Goal: Transaction & Acquisition: Purchase product/service

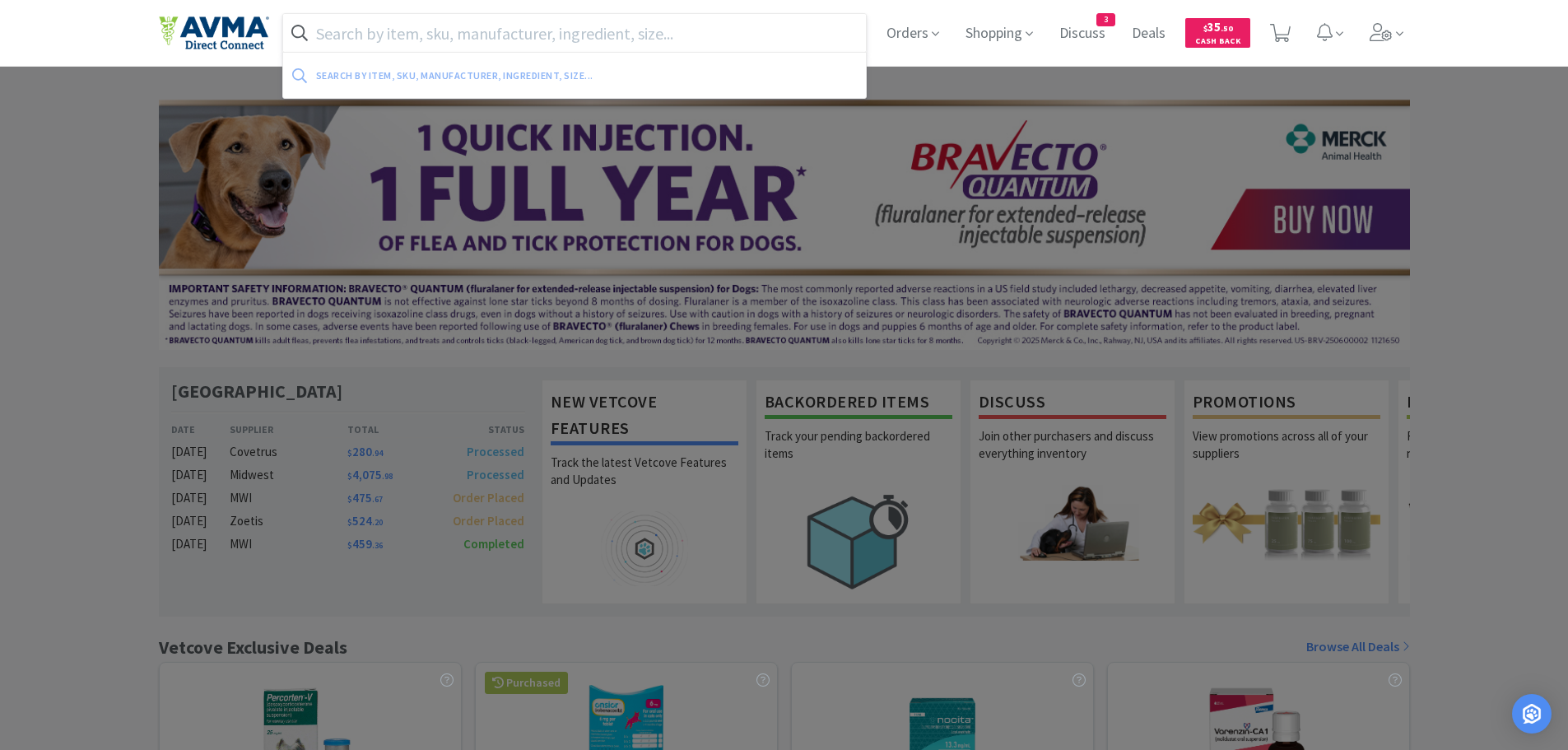
click at [365, 29] on input "text" at bounding box center [574, 33] width 583 height 38
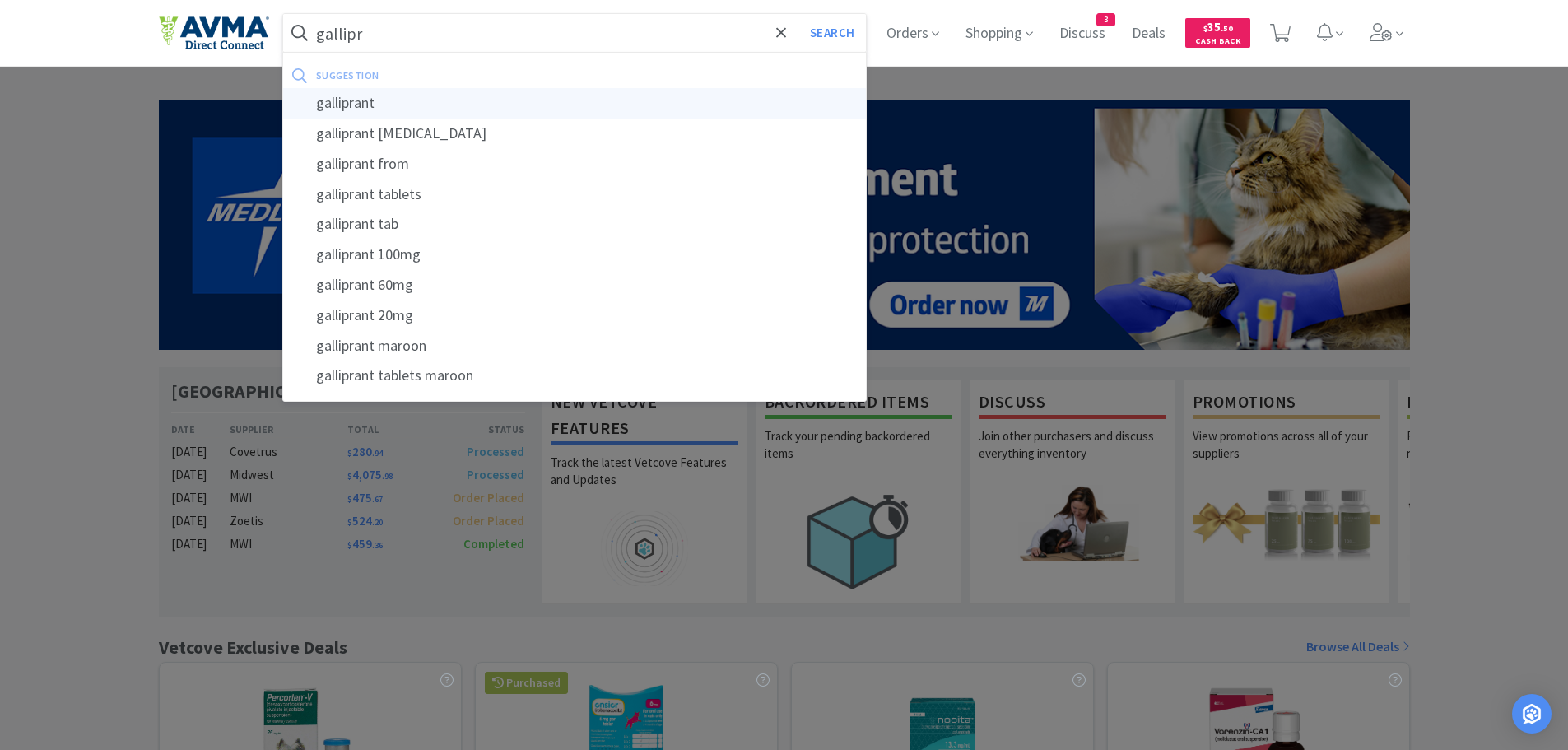
click at [355, 97] on div "galliprant" at bounding box center [574, 104] width 583 height 30
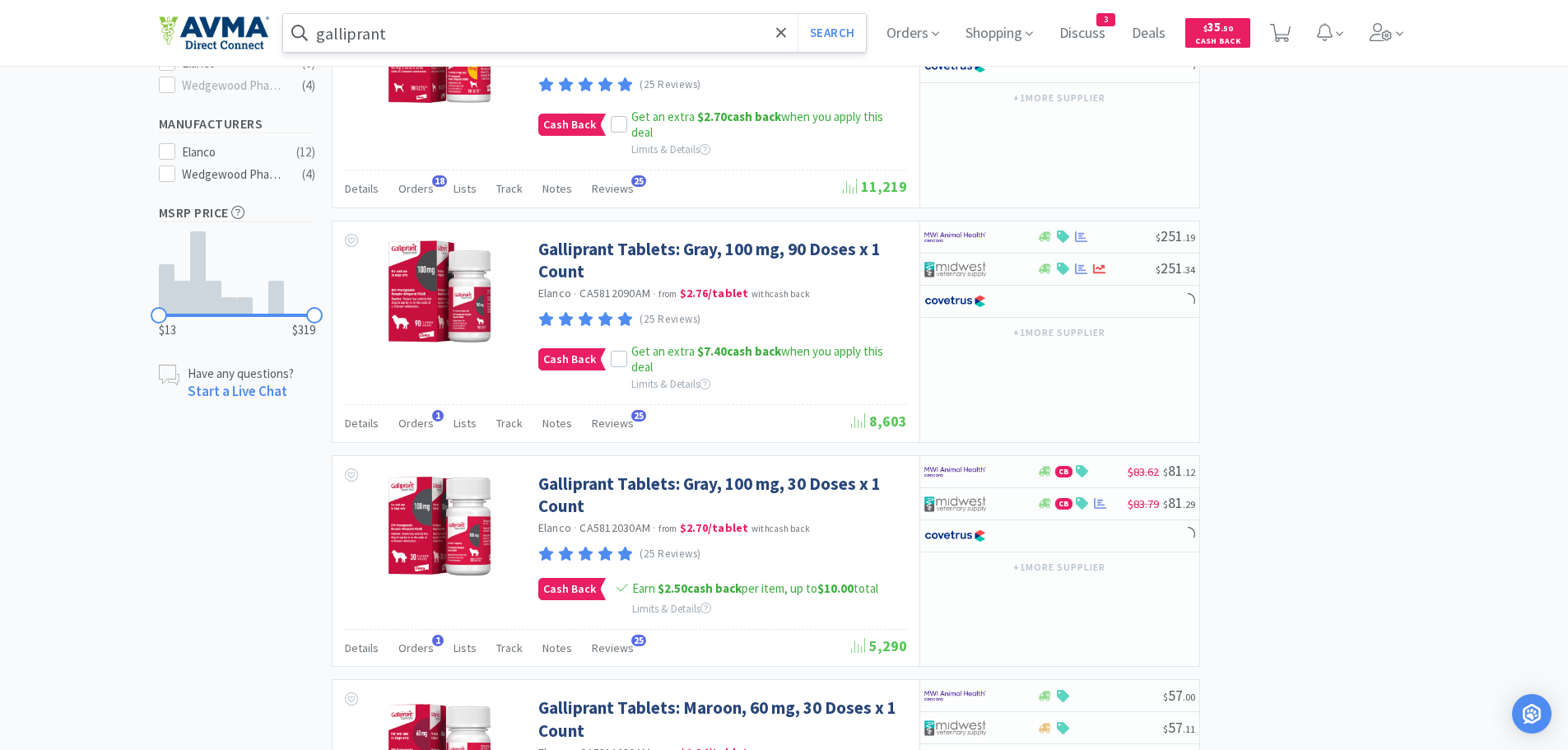
scroll to position [630, 0]
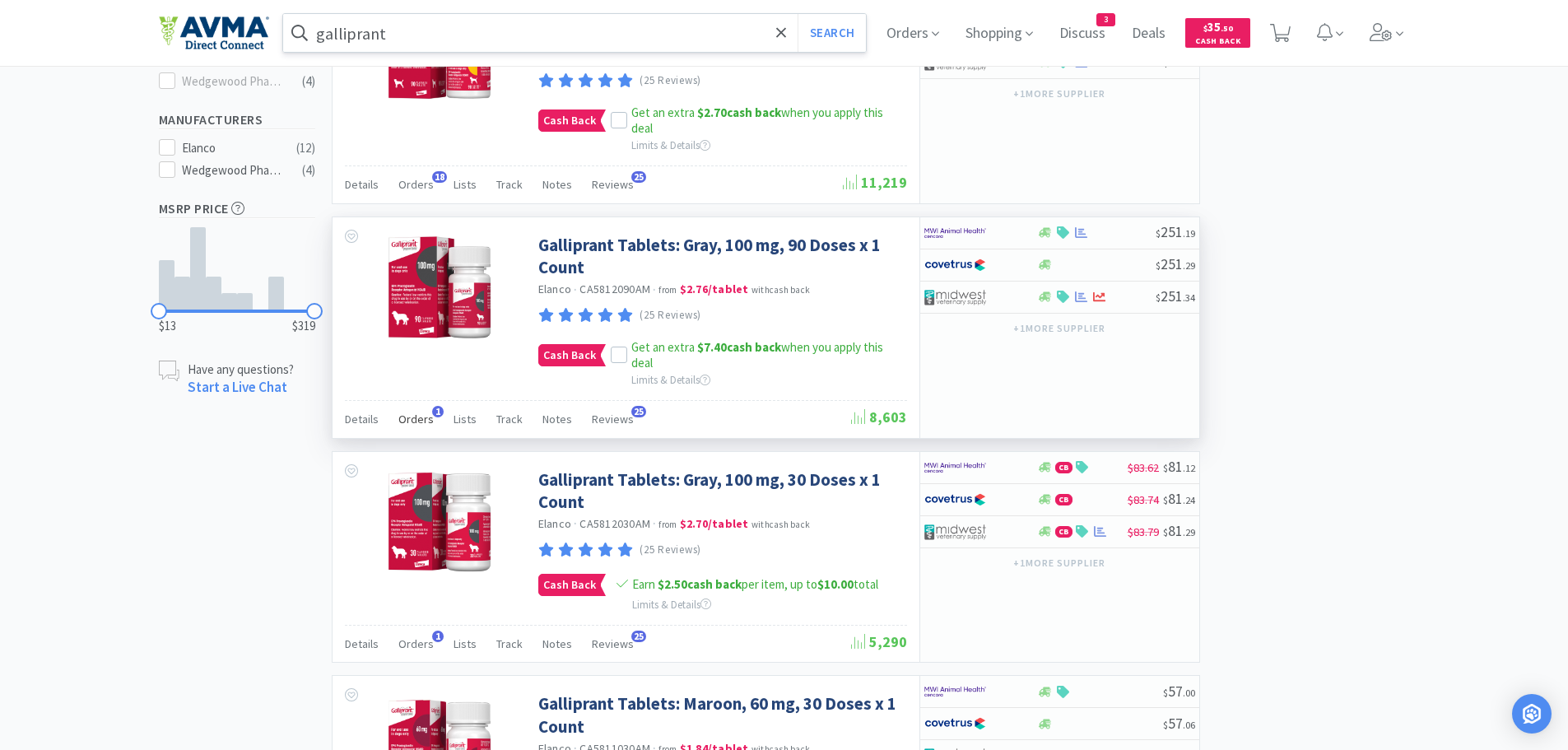
click at [409, 421] on span "Orders" at bounding box center [416, 419] width 35 height 15
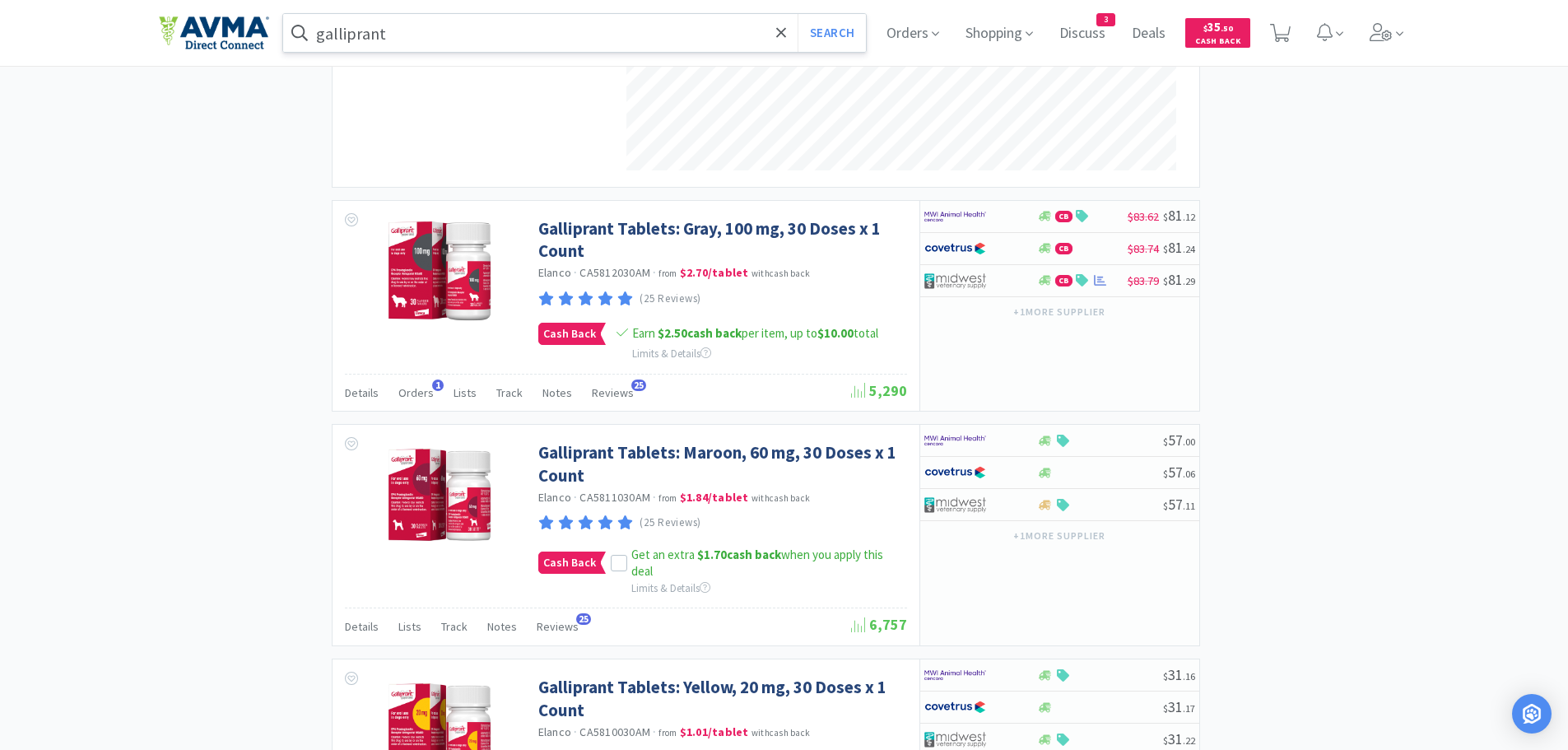
scroll to position [1377, 0]
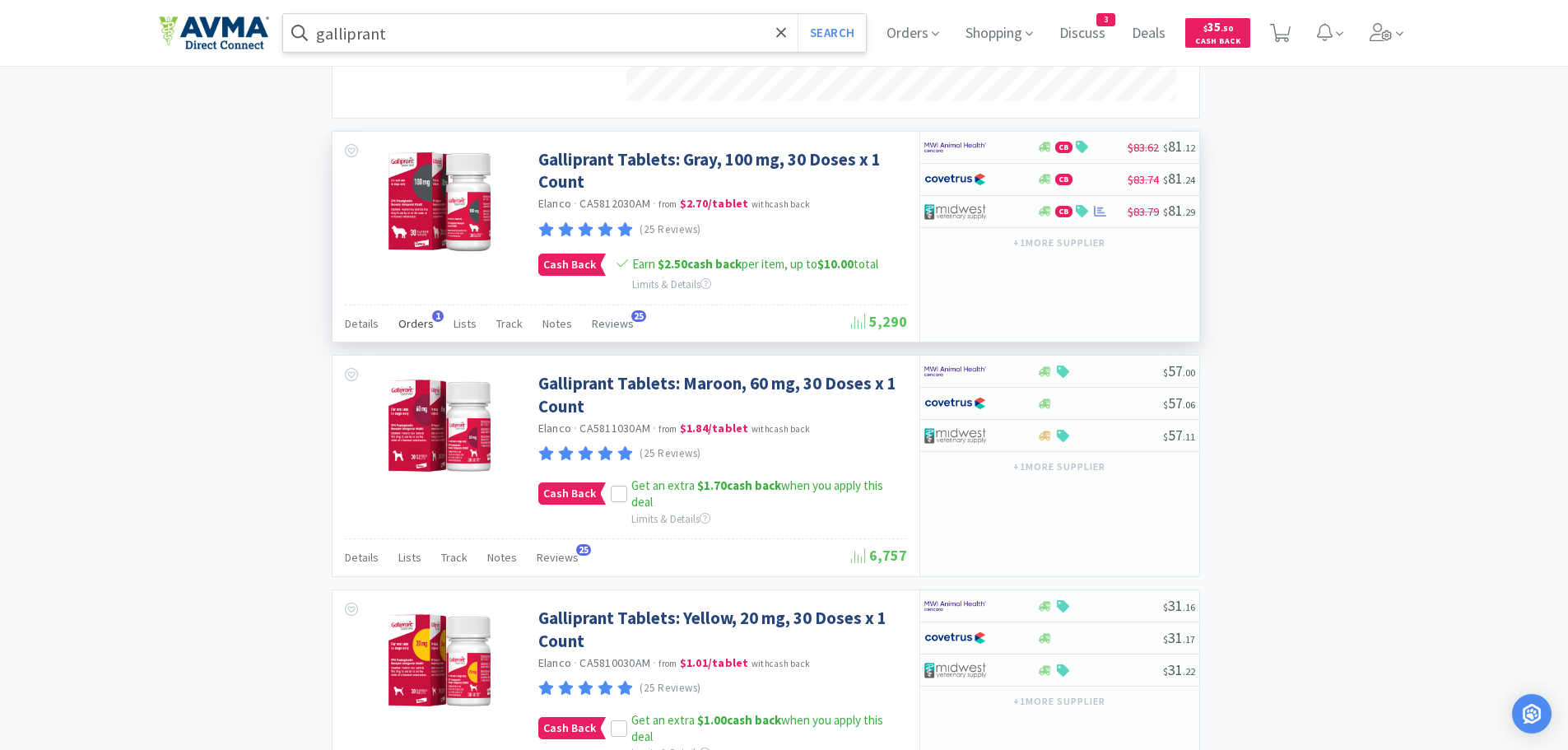
click at [411, 322] on span "Orders" at bounding box center [416, 323] width 35 height 15
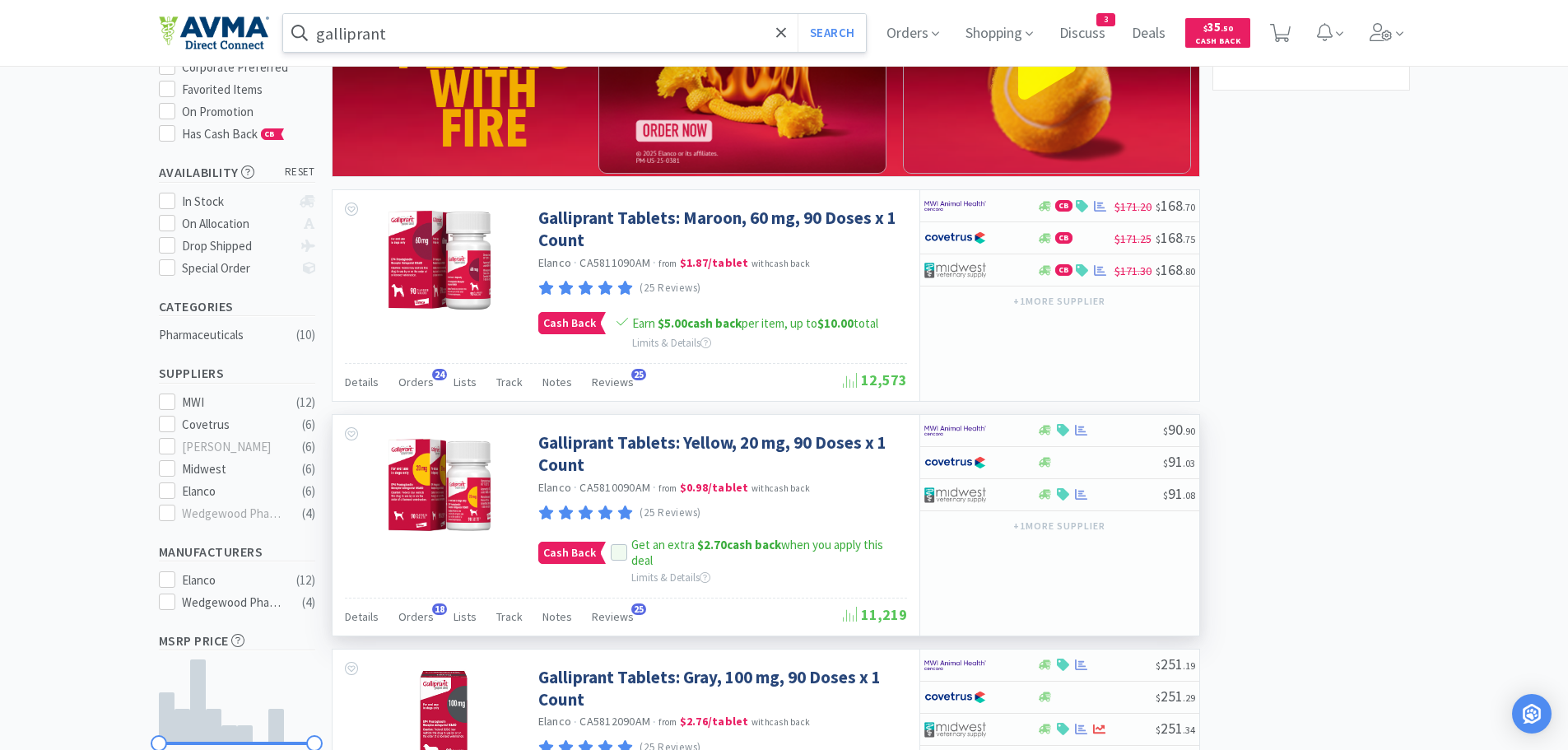
scroll to position [426, 867]
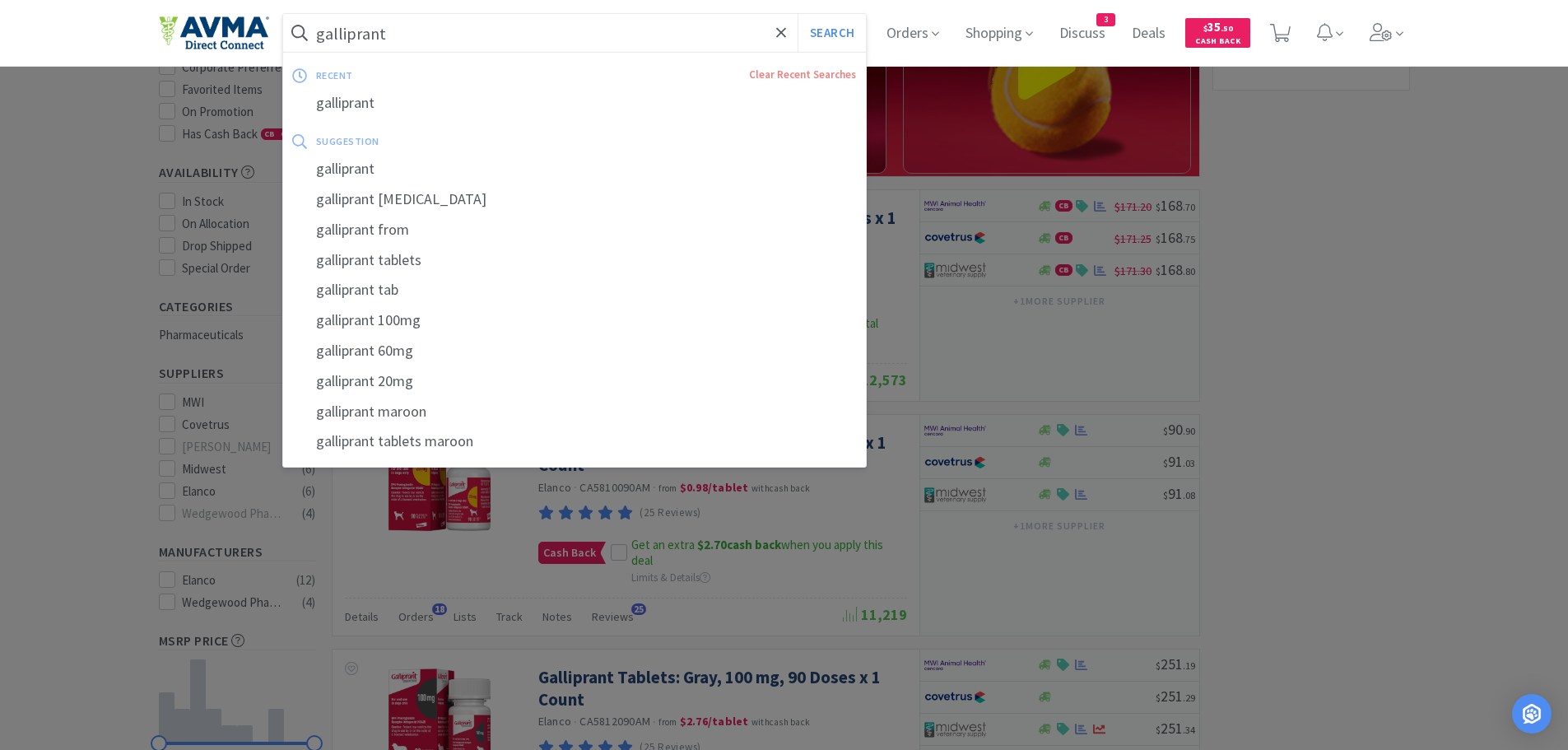
click at [409, 34] on input "galliprant" at bounding box center [574, 33] width 583 height 38
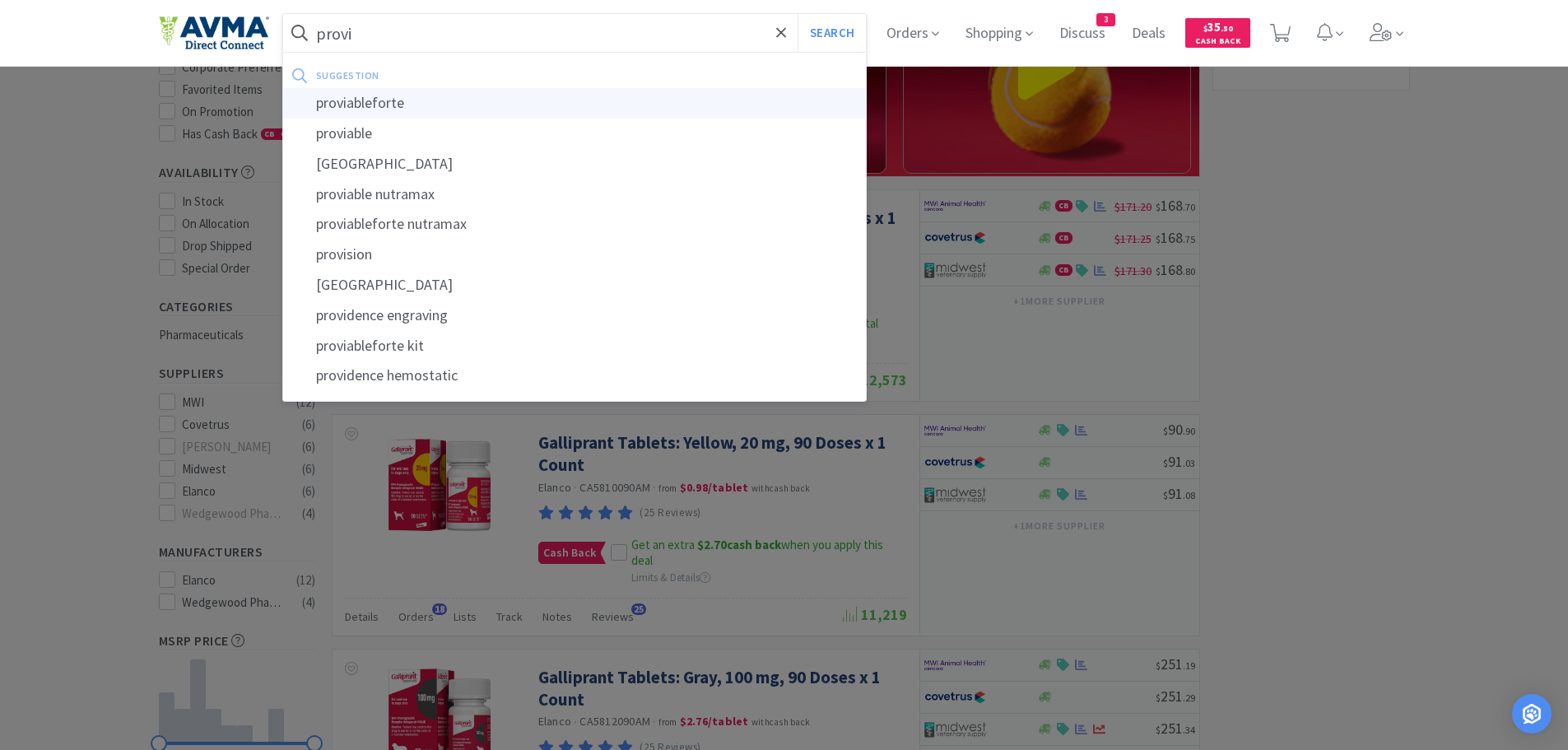
click at [407, 98] on div "proviableforte" at bounding box center [574, 104] width 583 height 30
type input "proviableforte"
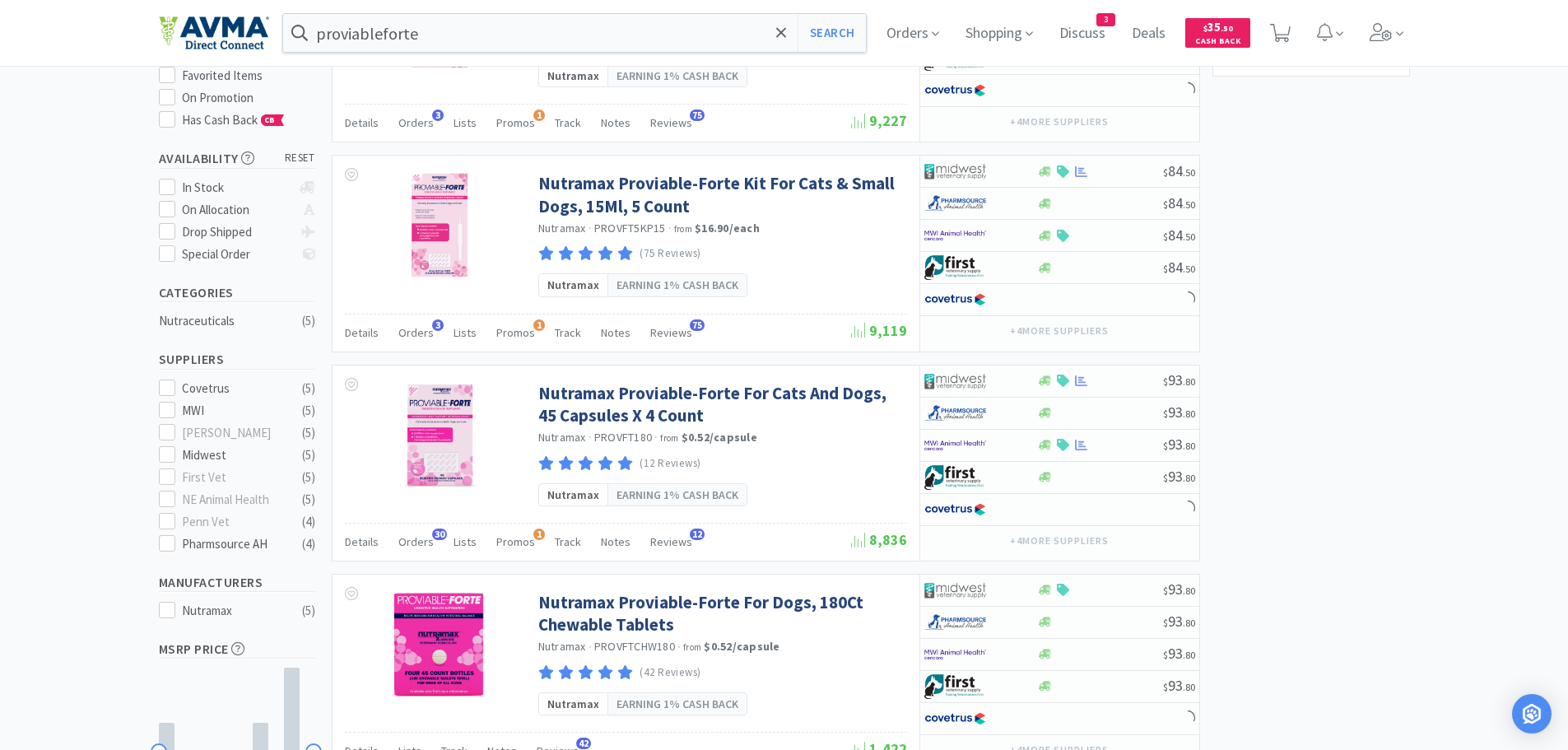
scroll to position [259, 0]
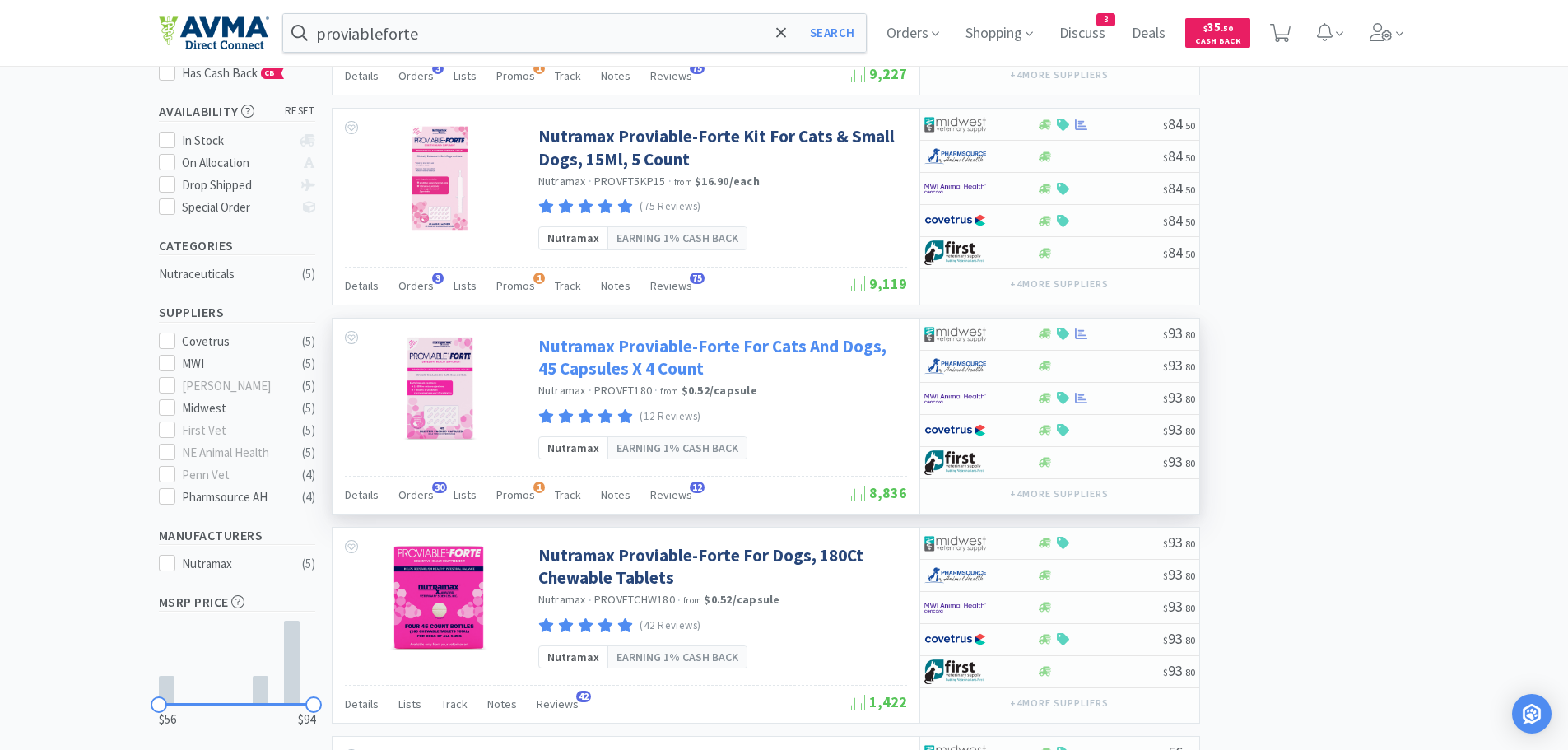
click at [624, 375] on link "Nutramax Proviable-Forte For Cats And Dogs, 45 Capsules X 4 Count" at bounding box center [720, 358] width 364 height 45
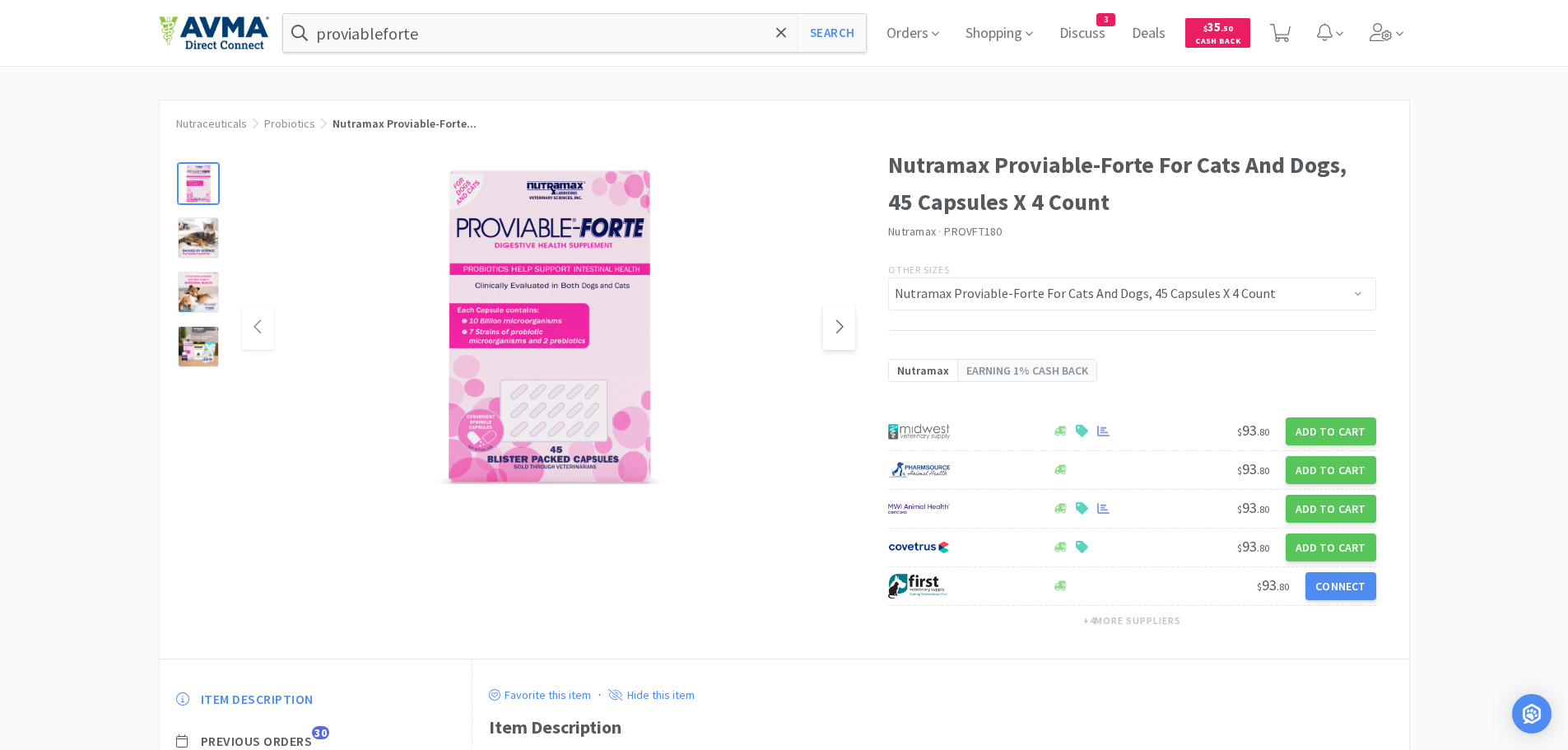
click at [838, 320] on icon at bounding box center [838, 326] width 13 height 19
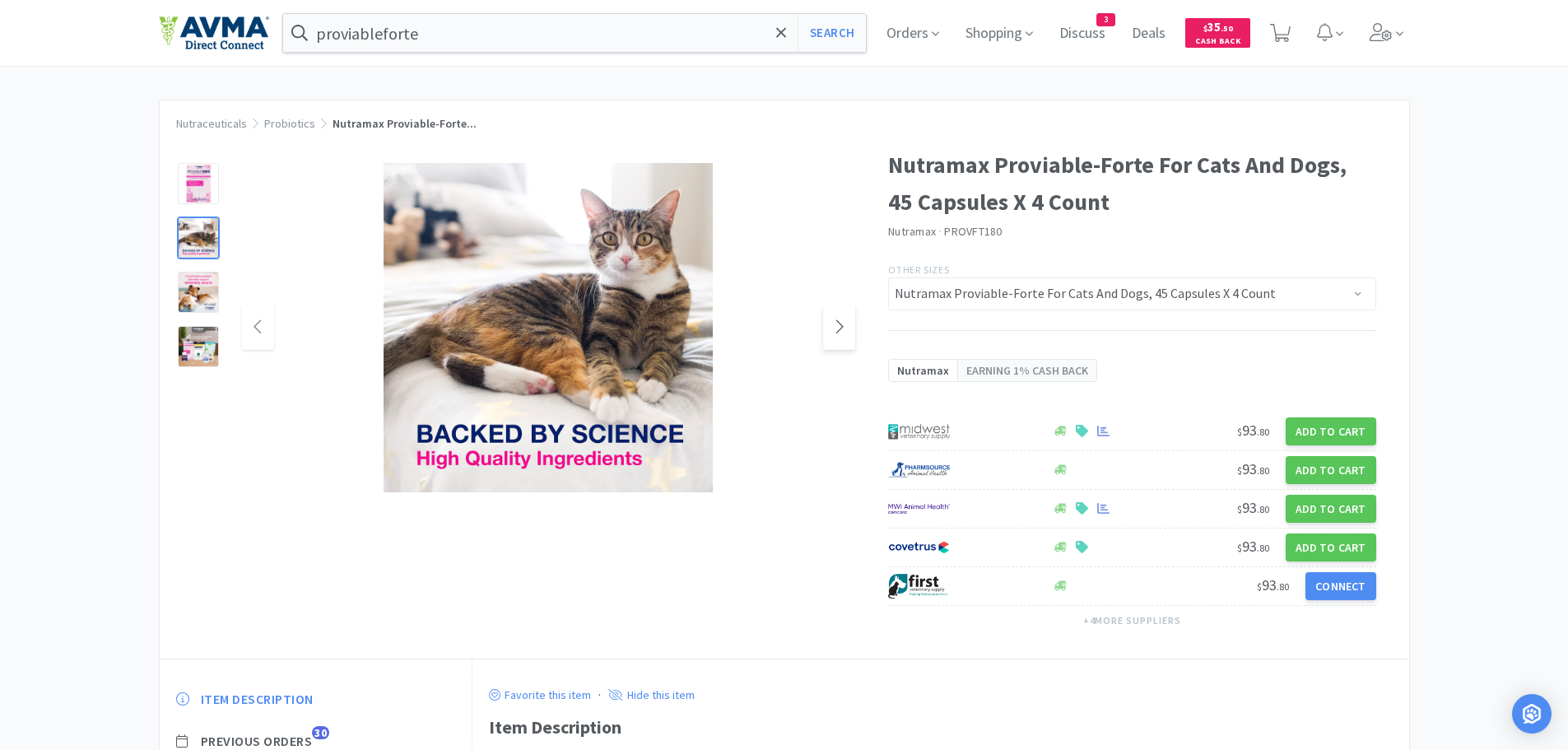
click at [836, 320] on icon at bounding box center [839, 327] width 8 height 13
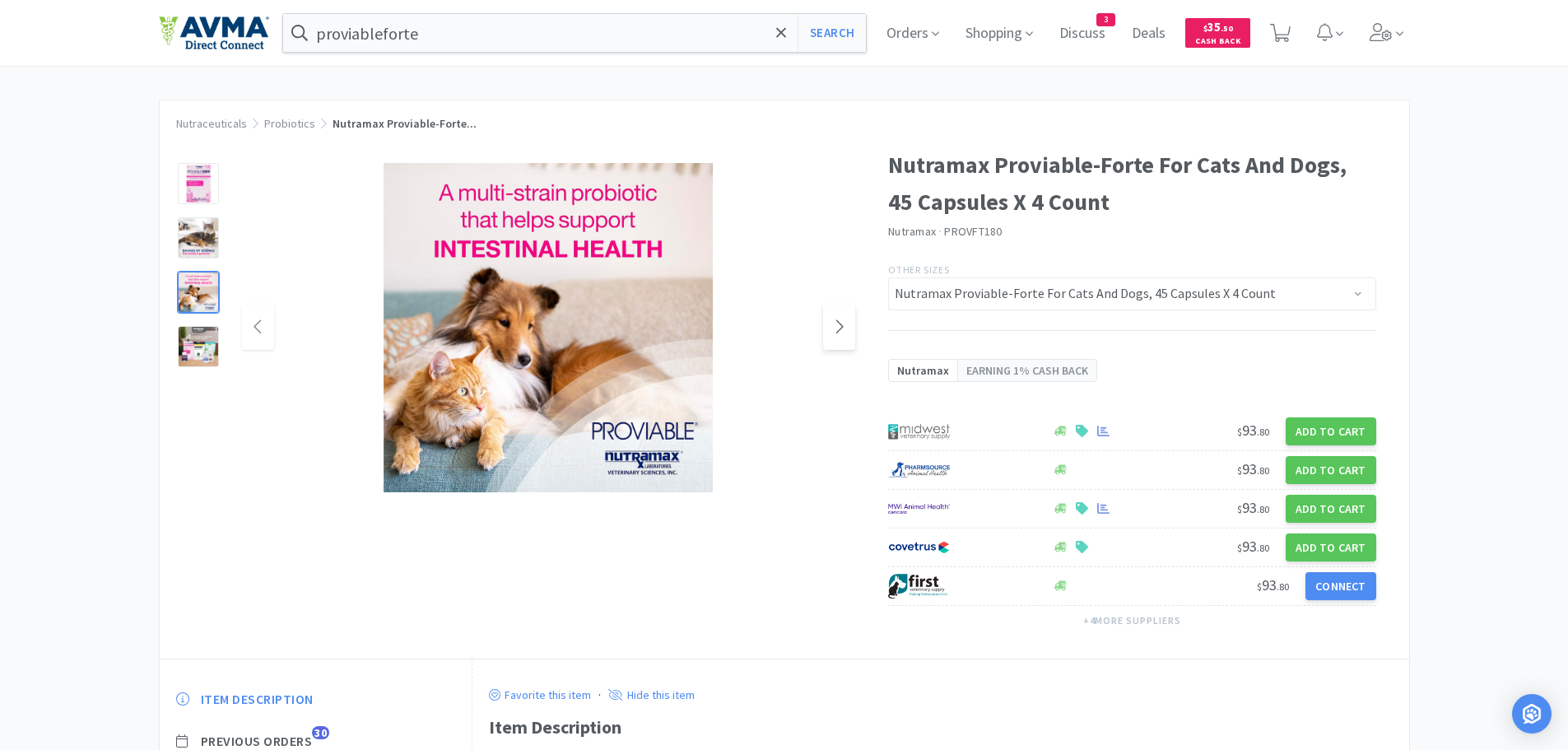
click at [848, 322] on span at bounding box center [839, 327] width 32 height 45
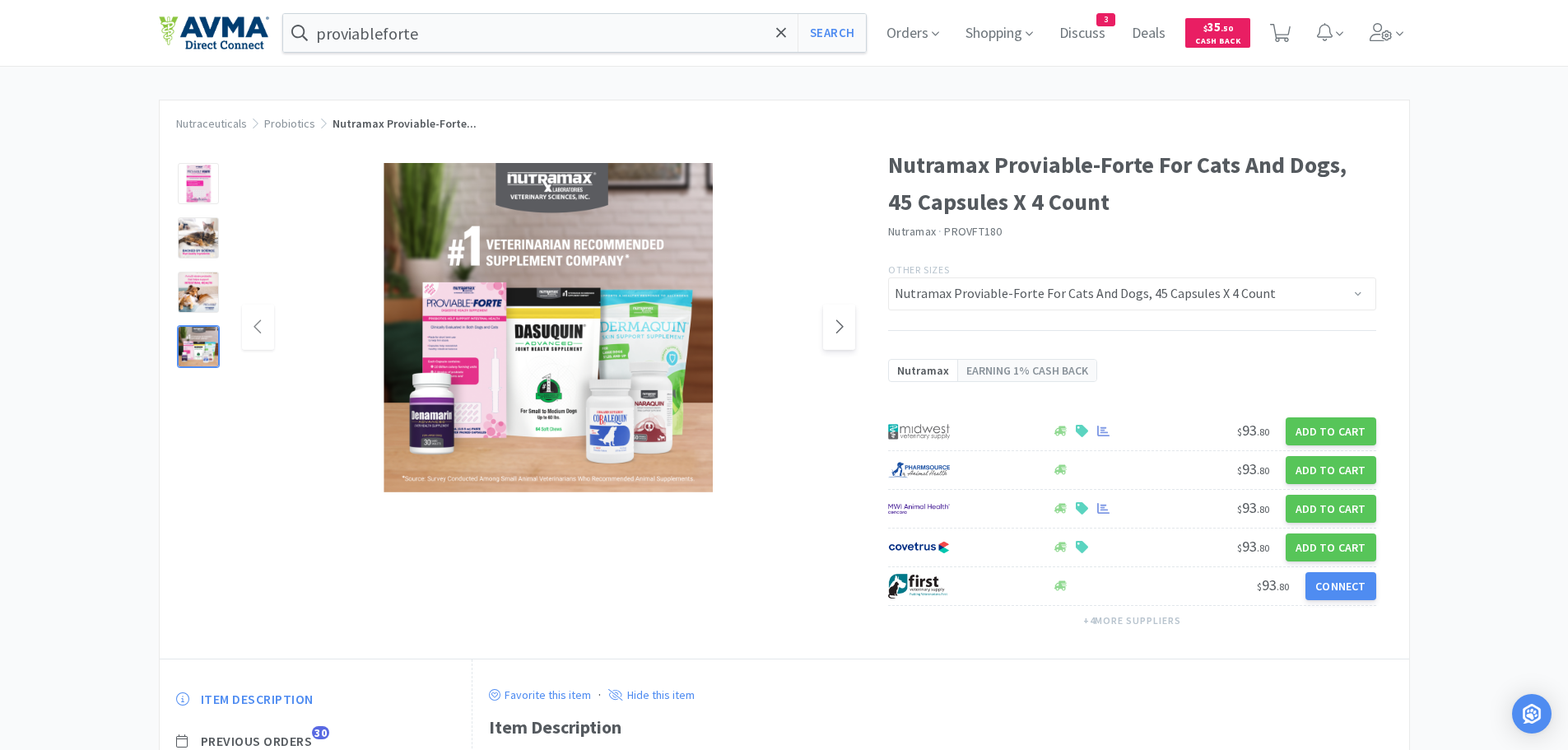
click at [841, 324] on icon at bounding box center [839, 327] width 8 height 13
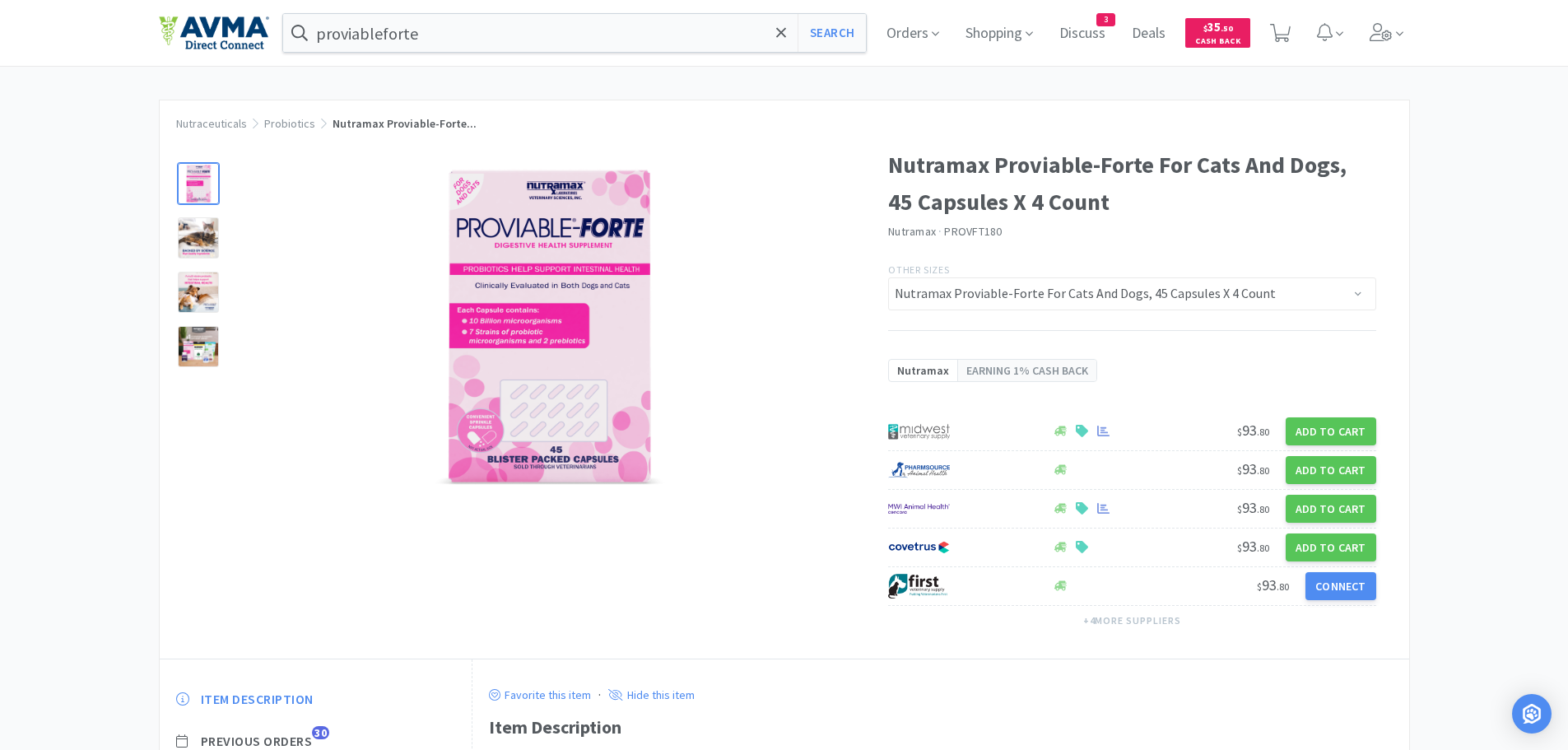
click at [678, 549] on div "Nutramax Proviable-Forte For Cats And Dogs, 45 Capsules X 4 Count Nutramax · PR…" at bounding box center [784, 394] width 1249 height 529
click at [614, 304] on img at bounding box center [548, 327] width 329 height 329
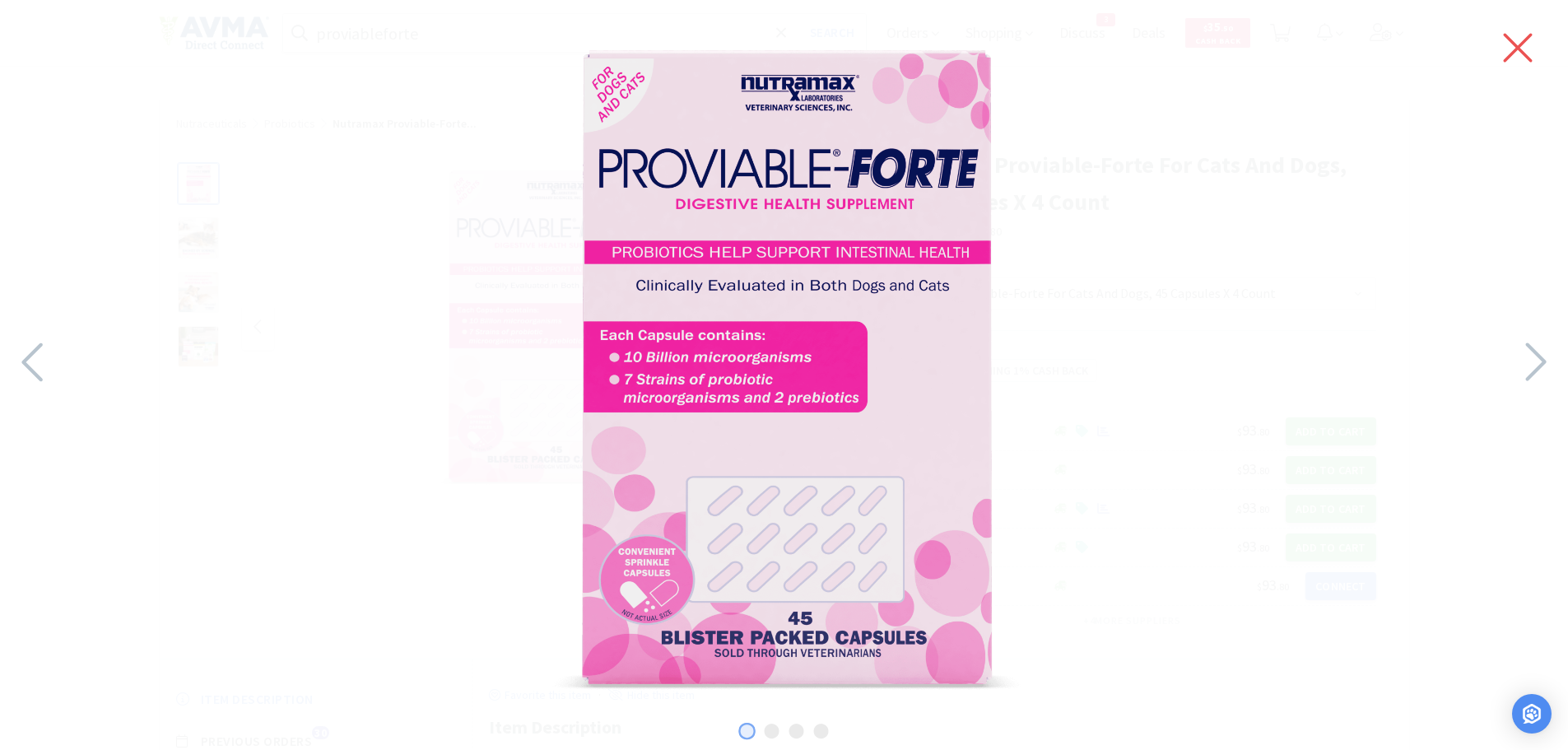
click at [1515, 45] on icon at bounding box center [1518, 48] width 29 height 29
